Goal: Task Accomplishment & Management: Complete application form

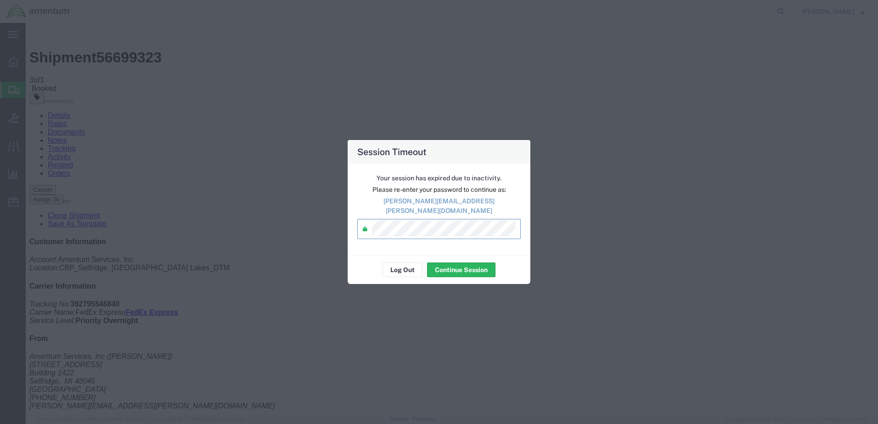
click at [469, 255] on div "Log Out Continue Session" at bounding box center [439, 269] width 183 height 29
click at [469, 257] on div "Log Out Continue Session" at bounding box center [439, 269] width 183 height 29
click at [472, 263] on button "Continue Session" at bounding box center [461, 270] width 68 height 15
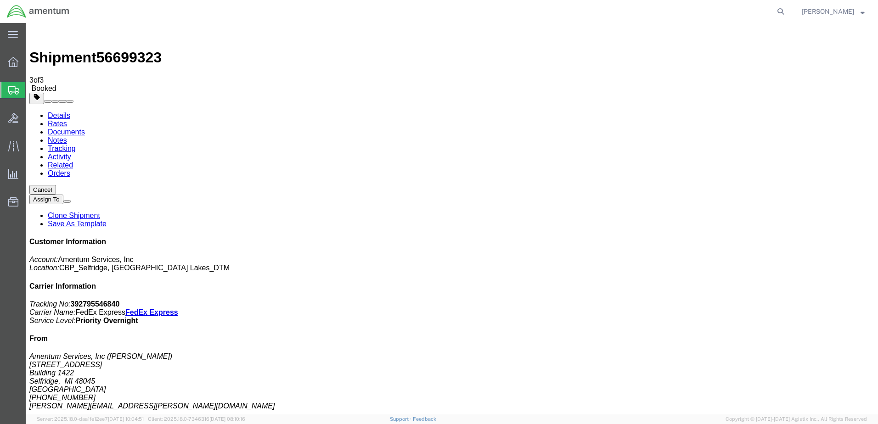
click at [56, 185] on button "Cancel" at bounding box center [42, 190] width 27 height 10
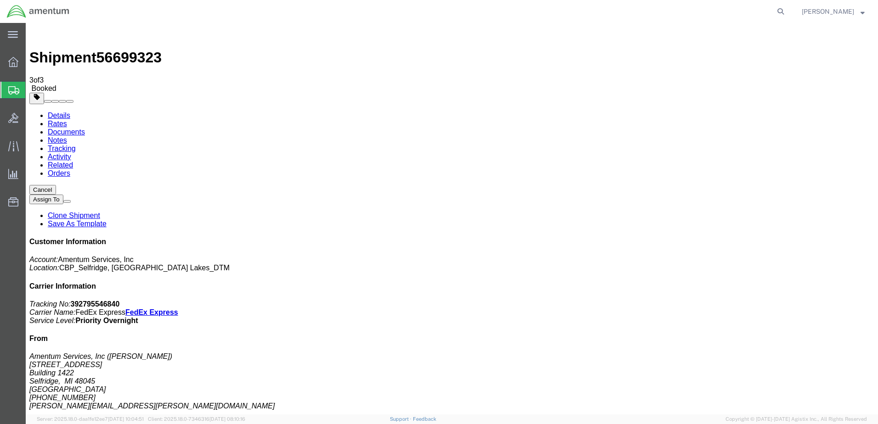
click at [100, 212] on link "Clone Shipment" at bounding box center [74, 216] width 52 height 8
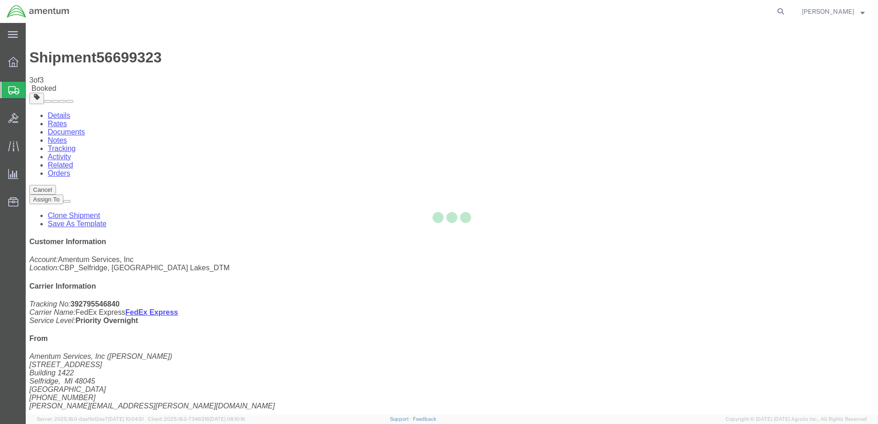
select select "49921"
select select "49925"
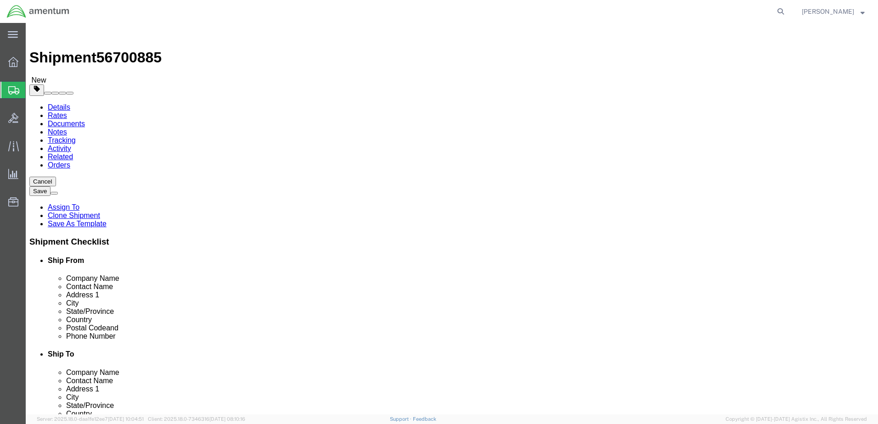
type input "wtu"
select select "49949"
type input "[PERSON_NAME]"
type input "[STREET_ADDRESS]"
type input "[PERSON_NAME] [GEOGRAPHIC_DATA]"
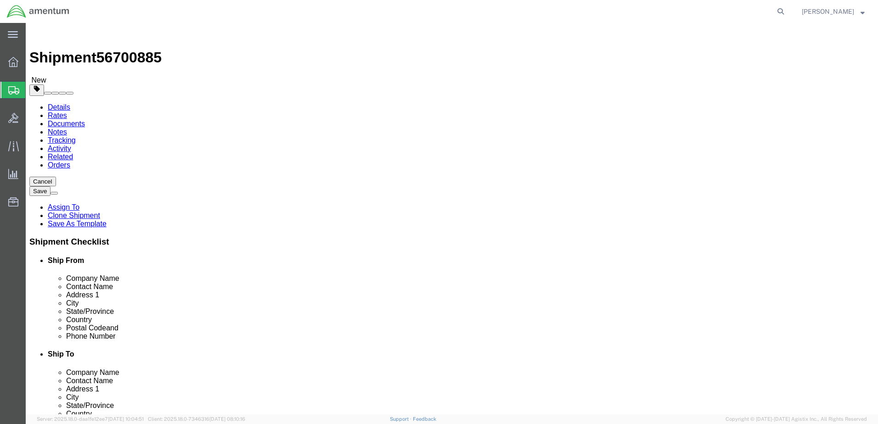
type input "DM AFB"
type input "85707"
type input "[PHONE_NUMBER]"
type input "[PERSON_NAME][EMAIL_ADDRESS][PERSON_NAME][DOMAIN_NAME]"
select select "AZ"
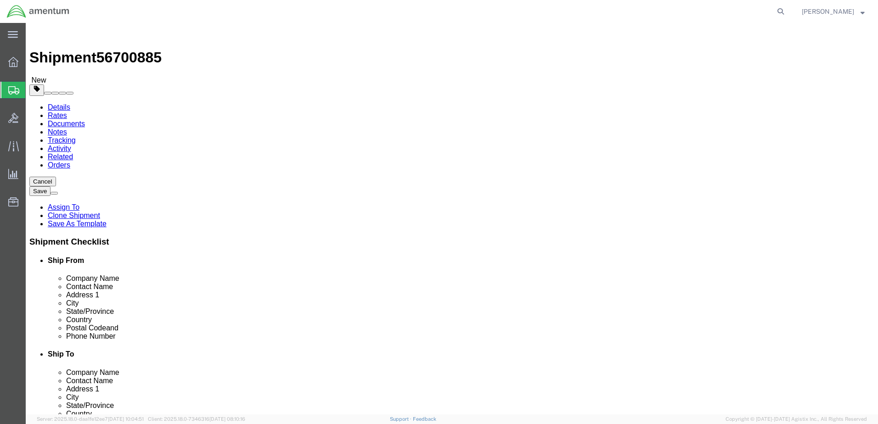
drag, startPoint x: 530, startPoint y: 191, endPoint x: 413, endPoint y: 201, distance: 117.4
click div "Location [GEOGRAPHIC_DATA], [GEOGRAPHIC_DATA] Select My Profile Location [PHONE…"
type input "ATTN: [PERSON_NAME]"
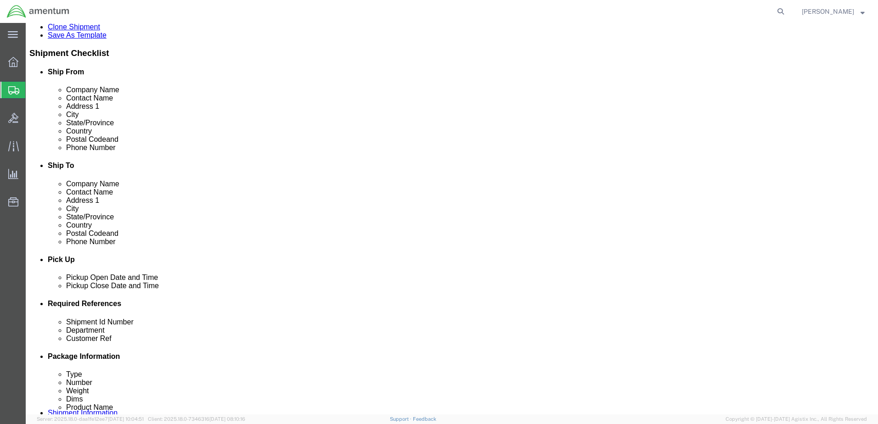
scroll to position [275, 0]
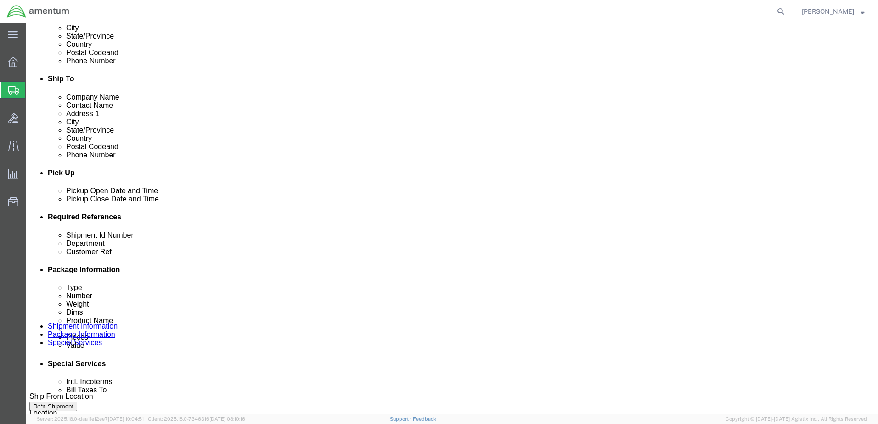
click input "CABLE TO NCR Per [PERSON_NAME]"
type input "CABLE TO WTU Per [PERSON_NAME]"
click input "CABLE TO NCR Per [PERSON_NAME]"
type input "CABLE TO WTU Per [PERSON_NAME]"
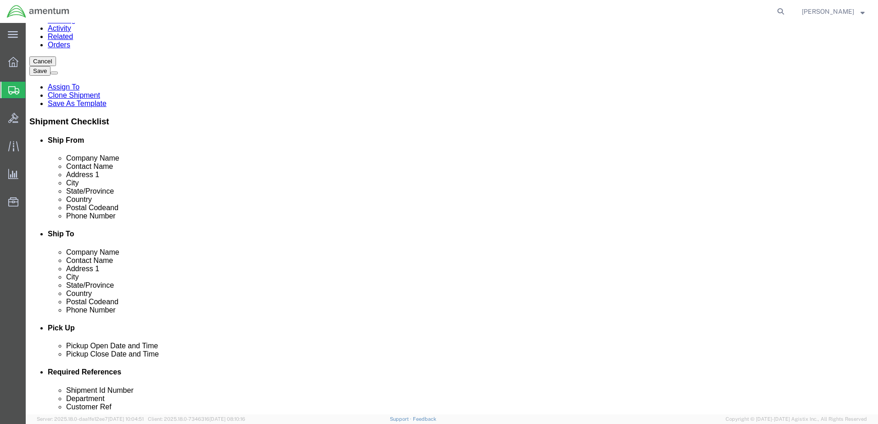
scroll to position [0, 0]
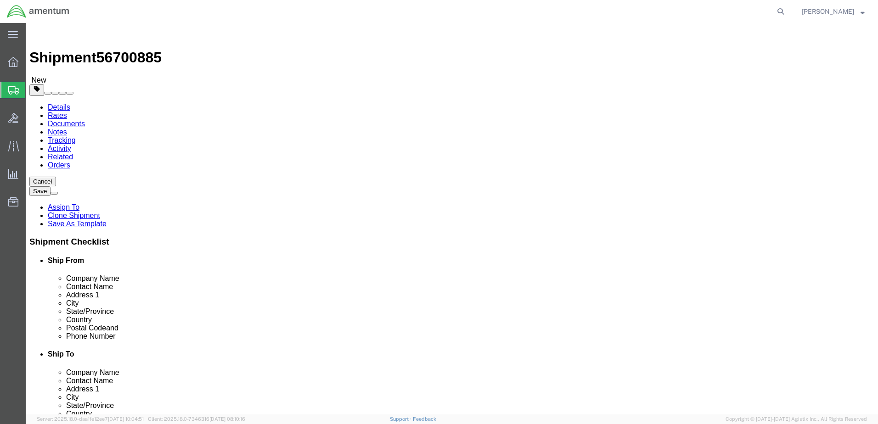
click link "Package Information"
click button "Rate Shipment"
